Goal: Task Accomplishment & Management: Manage account settings

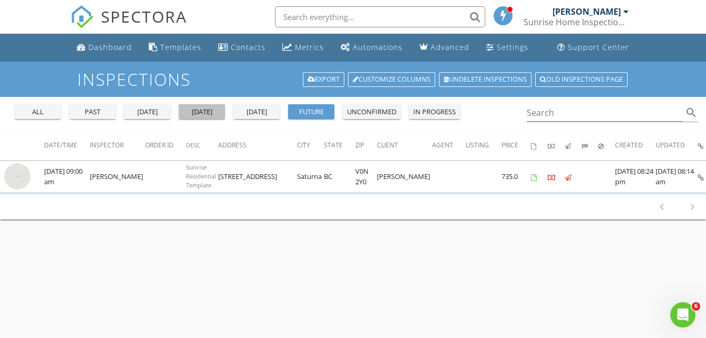
click at [218, 114] on div "today" at bounding box center [202, 112] width 38 height 11
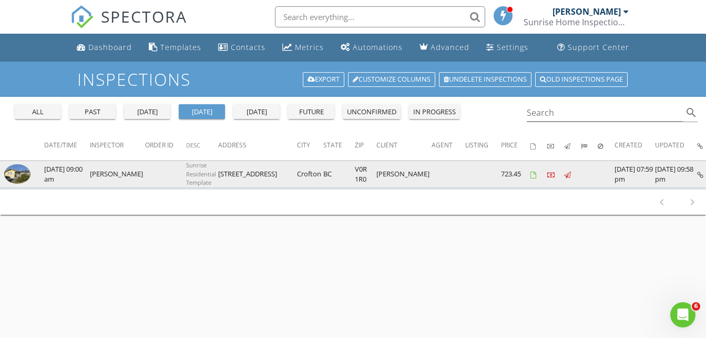
click at [18, 171] on img at bounding box center [17, 174] width 26 height 20
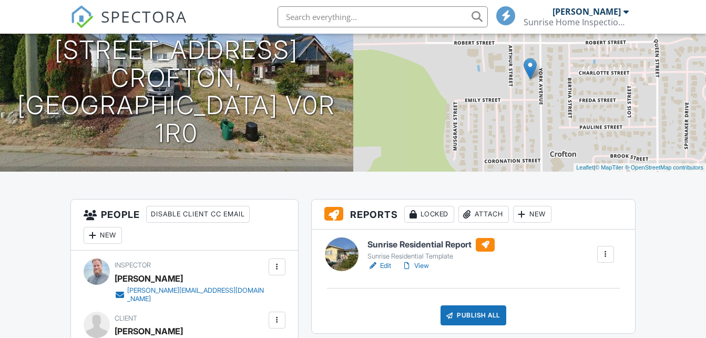
scroll to position [142, 0]
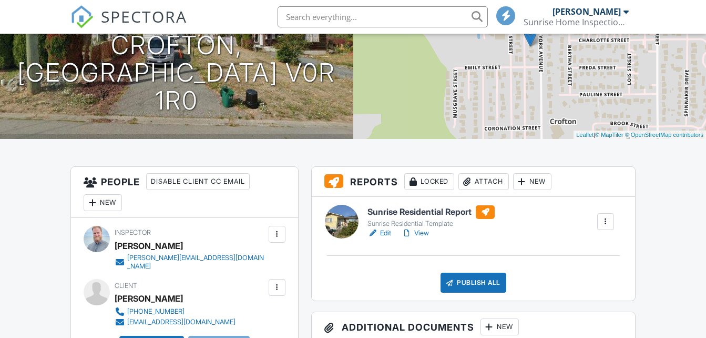
click at [387, 235] on link "Edit" at bounding box center [380, 233] width 24 height 11
